Goal: Information Seeking & Learning: Learn about a topic

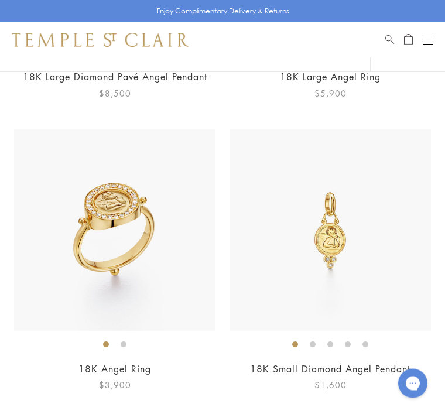
scroll to position [785, 0]
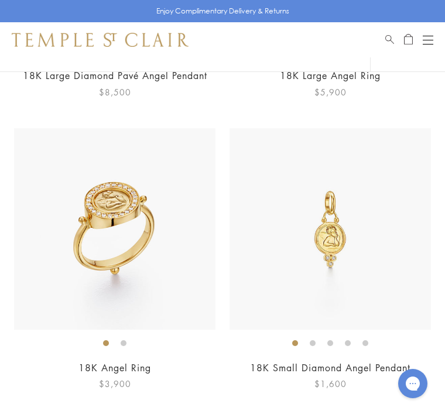
click at [313, 243] on img at bounding box center [331, 229] width 202 height 202
click at [329, 201] on img at bounding box center [331, 229] width 202 height 202
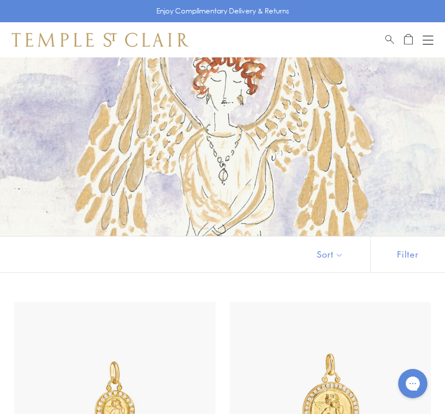
scroll to position [0, 0]
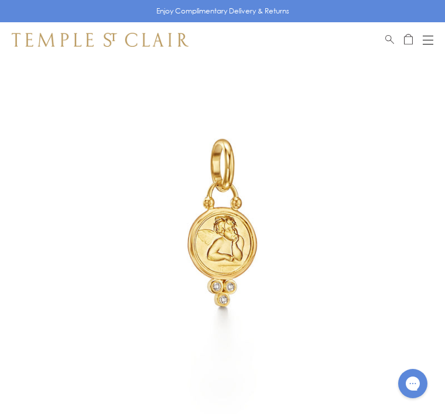
click at [209, 245] on img at bounding box center [222, 222] width 445 height 445
click at [197, 243] on img at bounding box center [222, 222] width 445 height 445
click at [221, 245] on img at bounding box center [222, 222] width 445 height 445
click at [220, 240] on img at bounding box center [222, 222] width 445 height 445
click at [209, 233] on img at bounding box center [222, 222] width 445 height 445
